Goal: Task Accomplishment & Management: Use online tool/utility

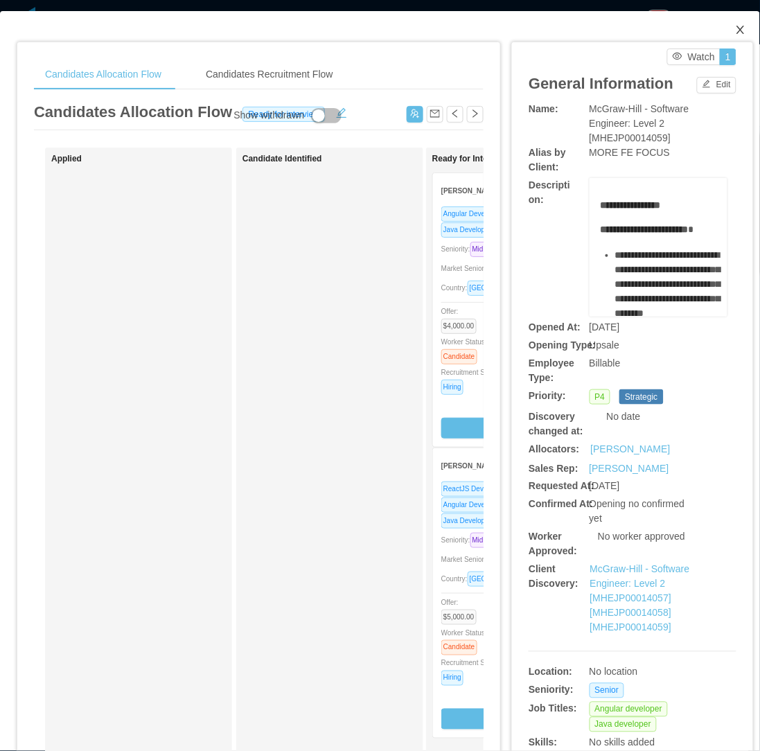
click at [735, 29] on icon "icon: close" at bounding box center [740, 29] width 11 height 11
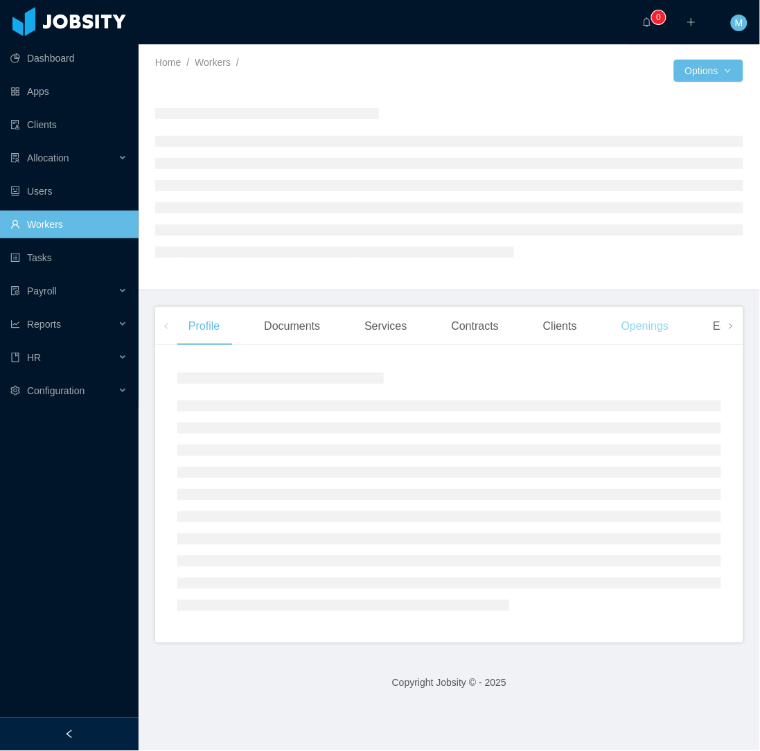
click at [614, 328] on div "Openings" at bounding box center [645, 326] width 70 height 39
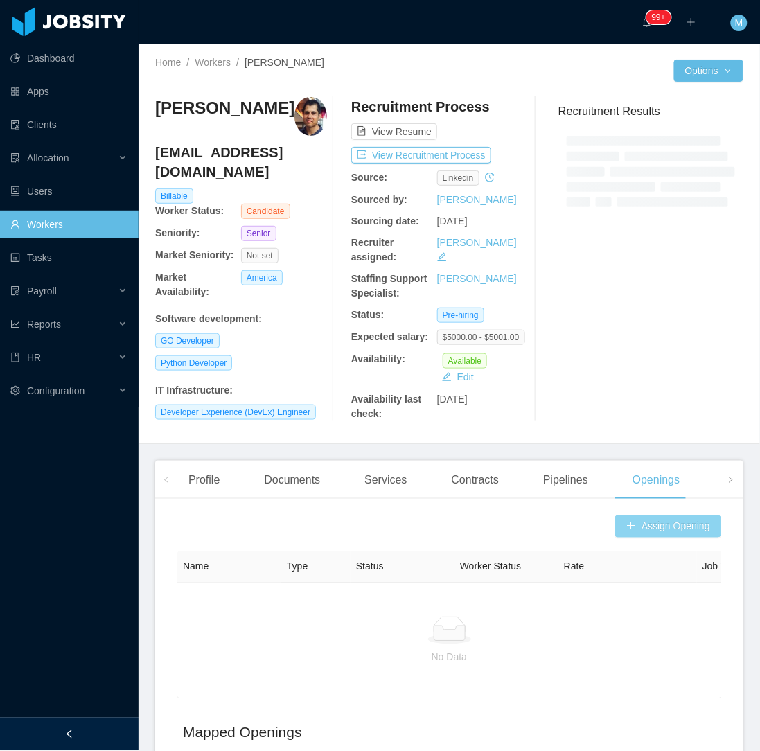
click at [659, 525] on button "Assign Opening" at bounding box center [668, 526] width 106 height 22
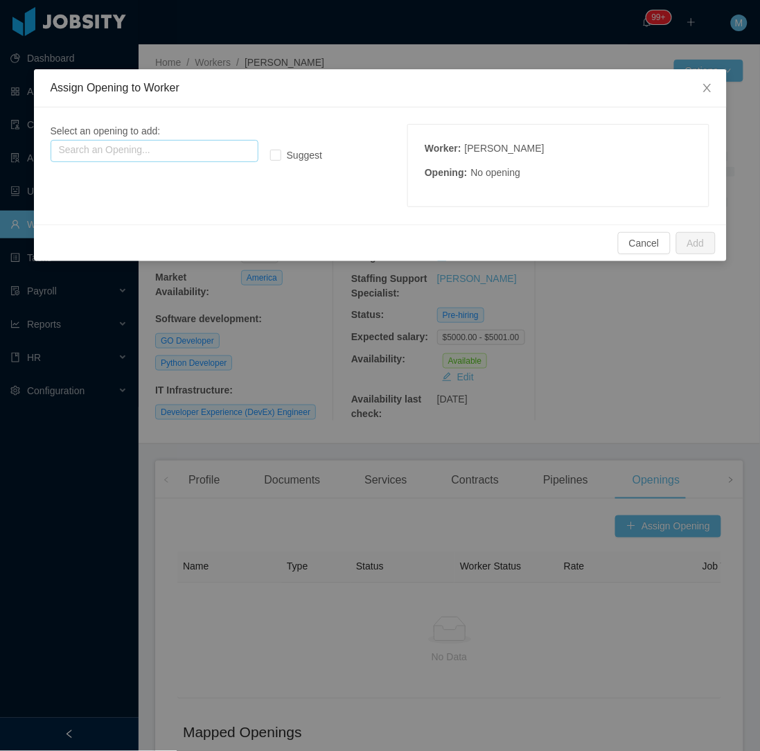
click at [215, 150] on input "text" at bounding box center [155, 151] width 208 height 22
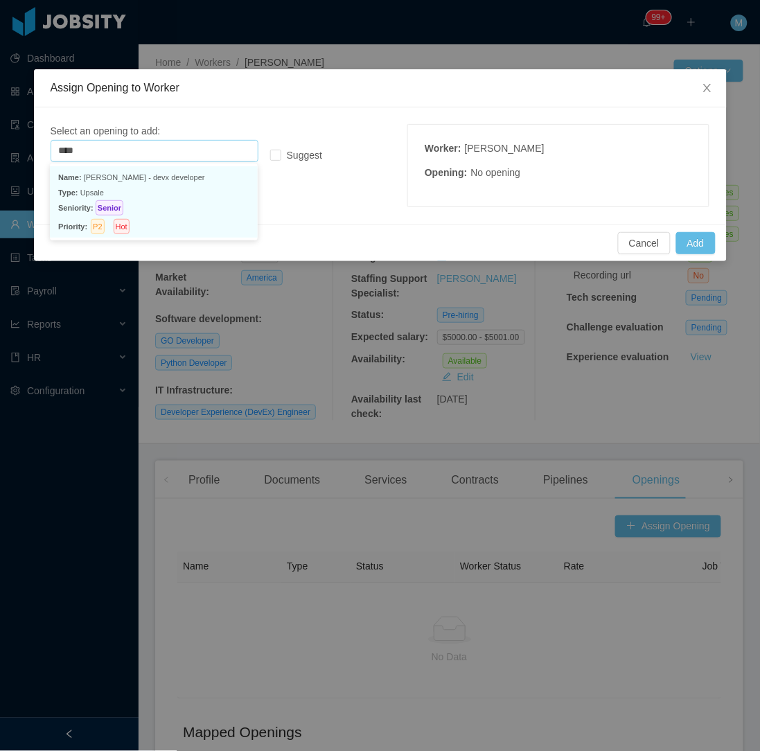
drag, startPoint x: 152, startPoint y: 187, endPoint x: 229, endPoint y: 188, distance: 76.9
click at [151, 186] on p "Type: Upsale" at bounding box center [153, 192] width 191 height 15
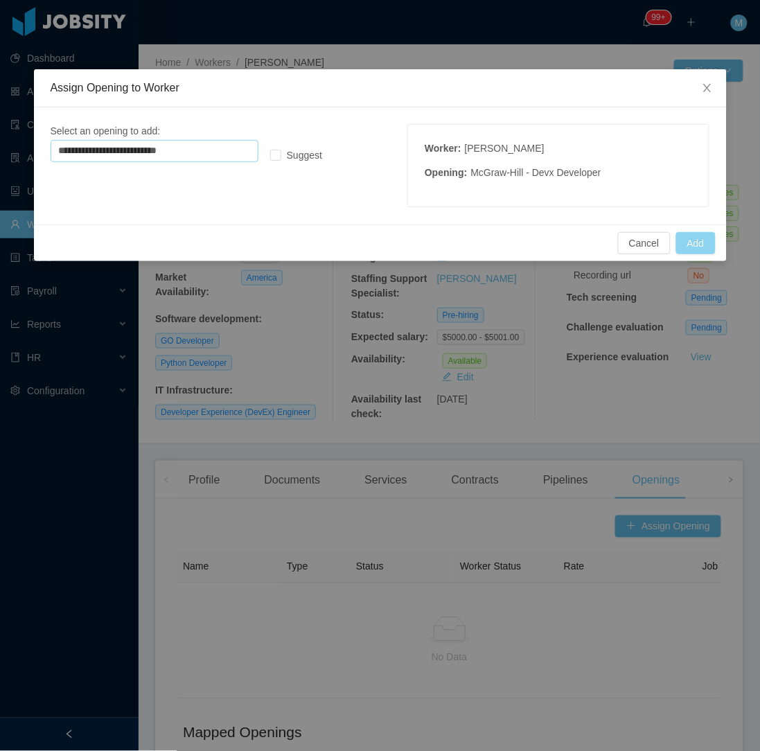
type input "**********"
click at [697, 251] on button "Add" at bounding box center [695, 243] width 39 height 22
